Goal: Information Seeking & Learning: Learn about a topic

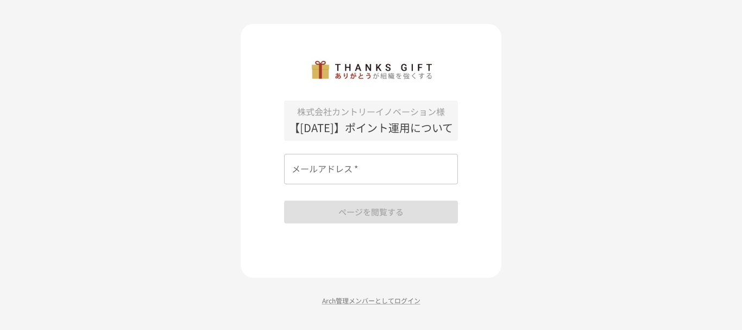
click at [354, 181] on input "メールアドレス   *" at bounding box center [371, 169] width 174 height 30
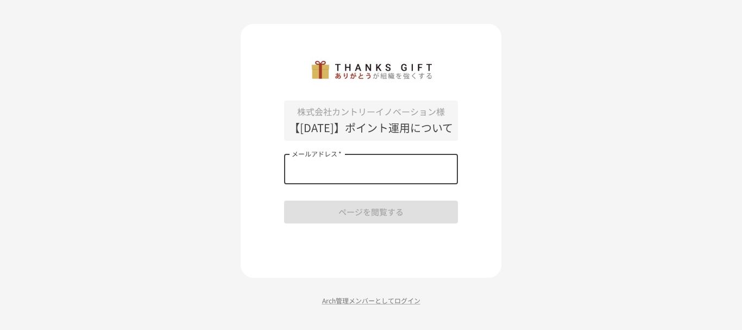
type input "**********"
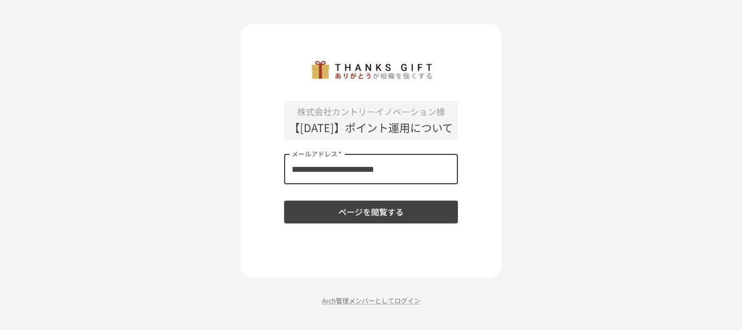
click at [362, 221] on button "ページを閲覧する" at bounding box center [371, 212] width 174 height 23
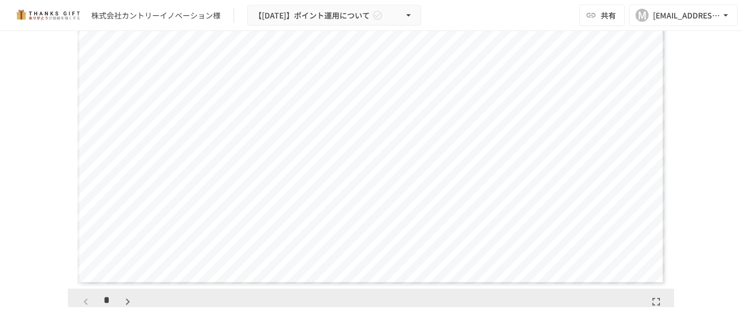
scroll to position [10, 0]
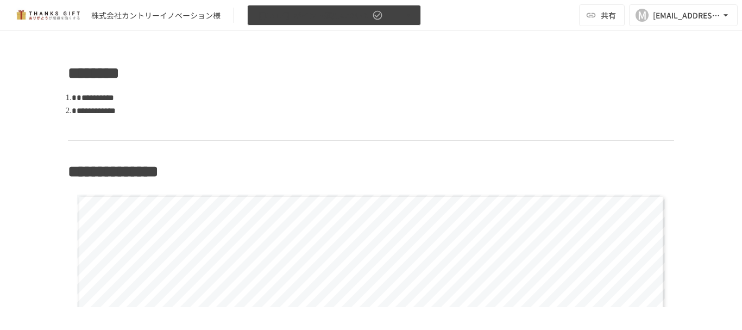
click at [405, 15] on icon "button" at bounding box center [408, 15] width 11 height 11
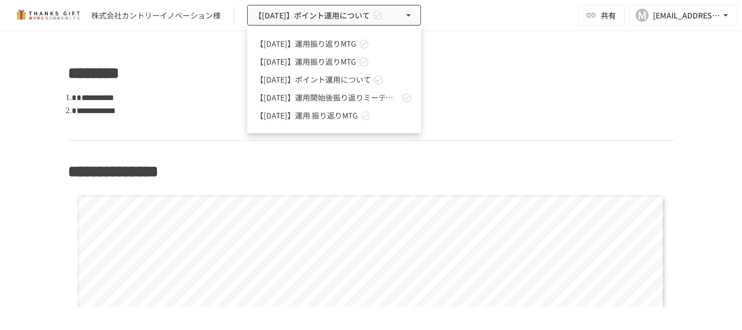
scroll to position [22, 0]
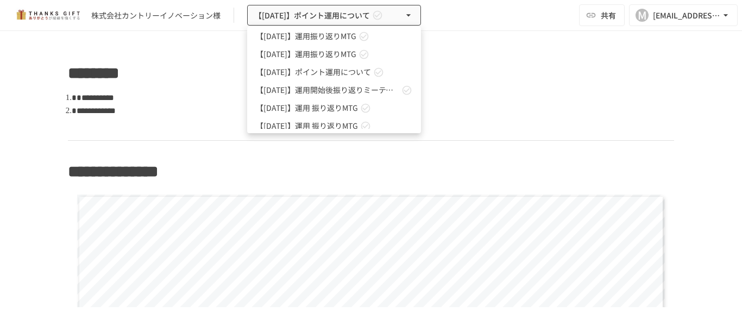
click at [592, 88] on div at bounding box center [371, 165] width 742 height 330
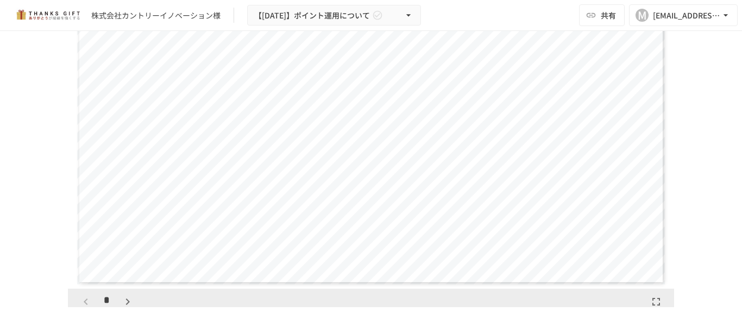
scroll to position [10, 0]
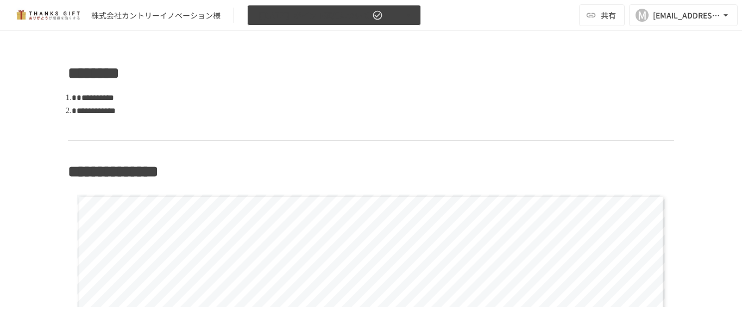
click at [384, 23] on button "【[DATE]】ポイント運用について" at bounding box center [334, 15] width 174 height 21
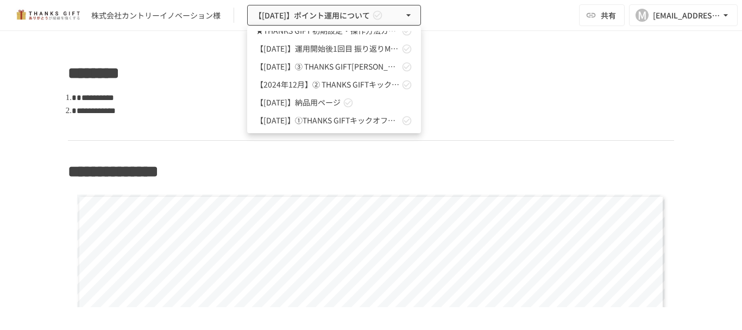
scroll to position [173, 0]
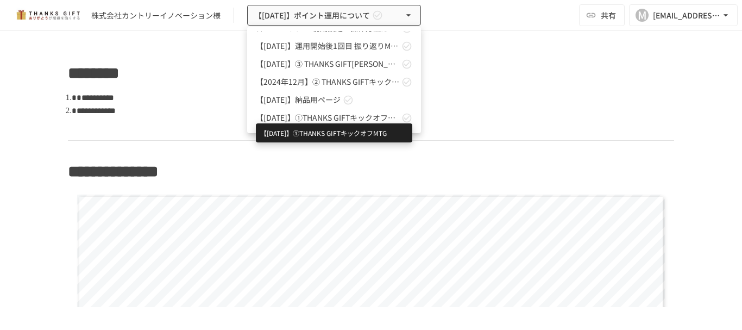
click at [334, 118] on span "【[DATE]】①THANKS GIFTキックオフMTG" at bounding box center [327, 117] width 143 height 11
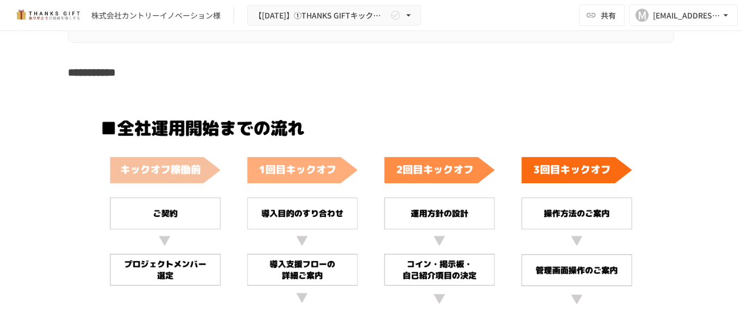
scroll to position [4112, 0]
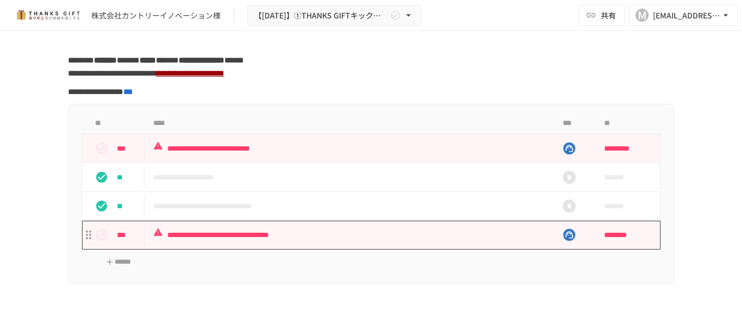
click at [307, 242] on p "**********" at bounding box center [348, 235] width 390 height 14
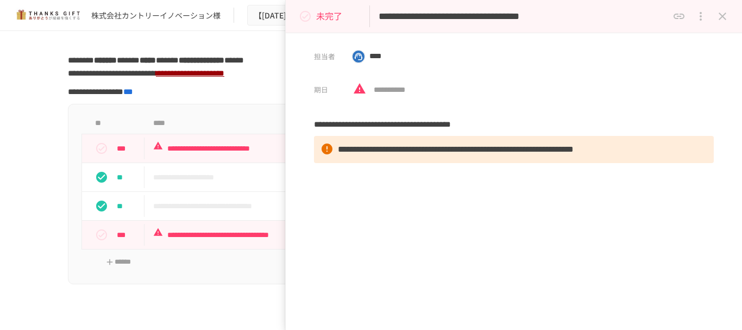
click at [724, 17] on icon "close drawer" at bounding box center [723, 16] width 8 height 8
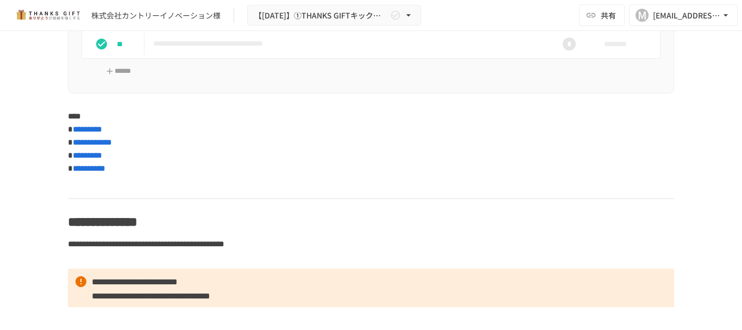
scroll to position [5318, 0]
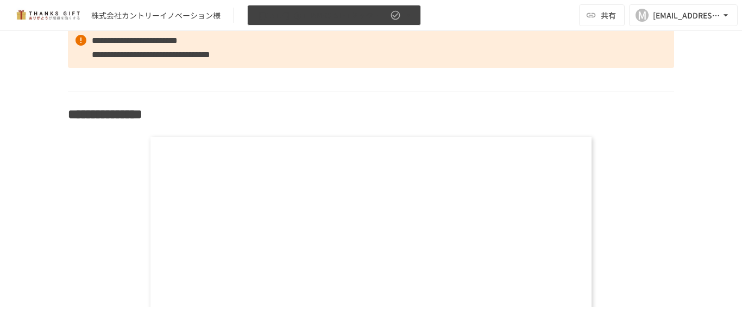
click at [403, 19] on icon "button" at bounding box center [408, 15] width 11 height 11
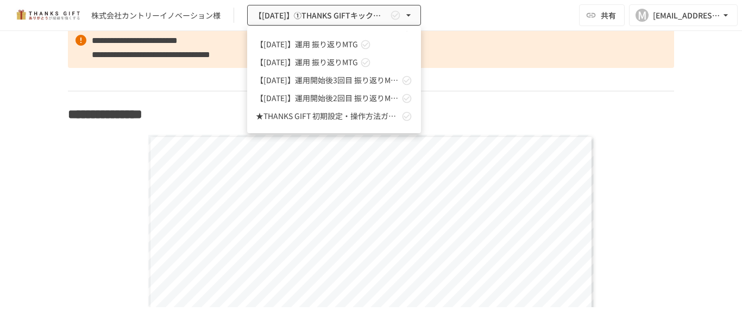
scroll to position [173, 0]
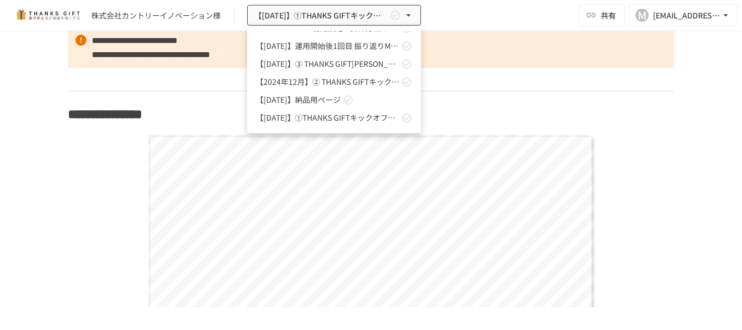
click at [356, 88] on link "【2024年12月】② THANKS GIFTキックオフMTG" at bounding box center [334, 82] width 174 height 18
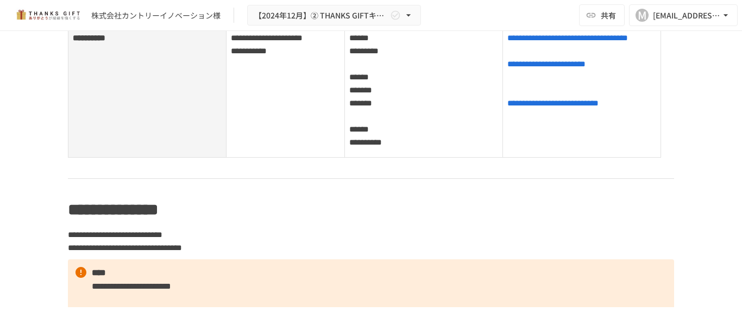
scroll to position [468, 0]
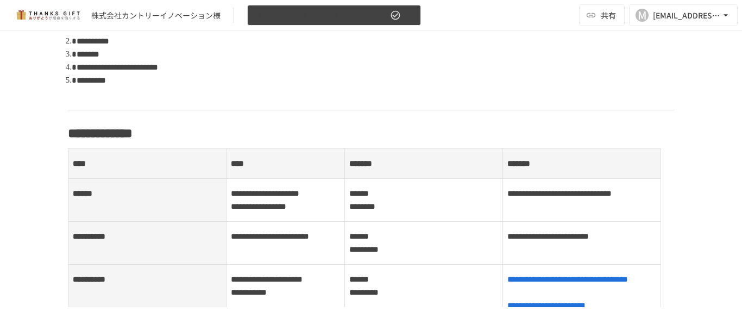
click at [408, 22] on button "【2024年12月】② THANKS GIFTキックオフMTG" at bounding box center [334, 15] width 174 height 21
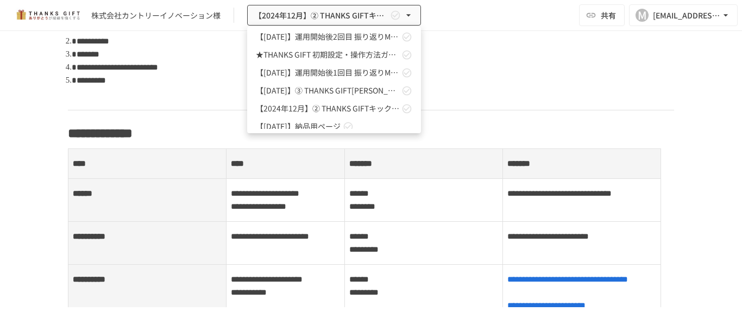
scroll to position [171, 0]
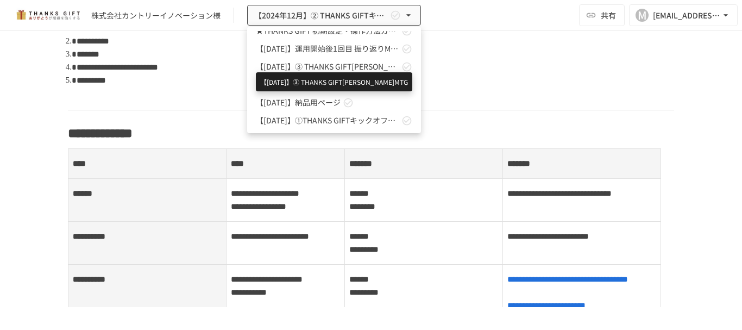
click at [360, 68] on span "【[DATE]】➂ THANKS GIFT[PERSON_NAME]MTG" at bounding box center [327, 66] width 143 height 11
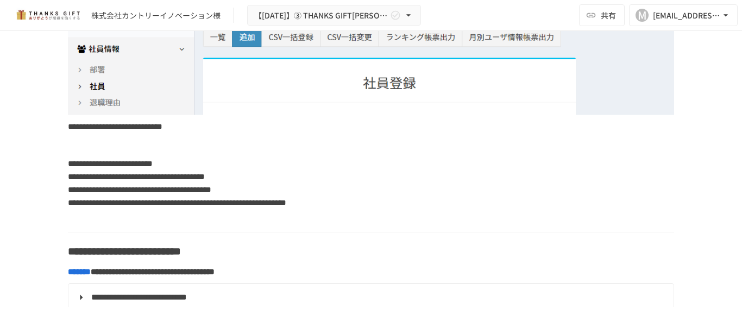
scroll to position [8975, 0]
